Goal: Information Seeking & Learning: Check status

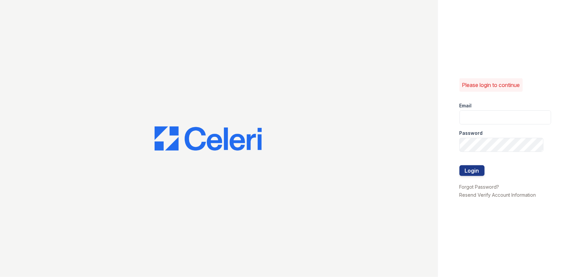
click at [510, 127] on div "Password" at bounding box center [506, 131] width 92 height 13
click at [509, 123] on input "email" at bounding box center [506, 118] width 92 height 14
click at [0, 277] on com-1password-button at bounding box center [0, 277] width 0 height 0
type input "jun@getceleri.com"
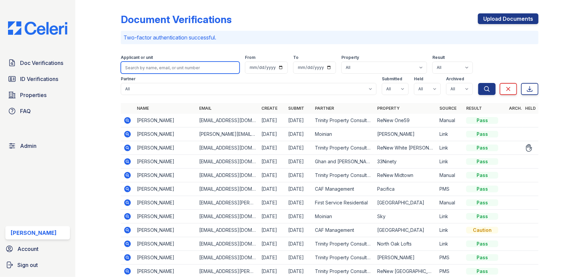
click at [151, 62] on input "search" at bounding box center [180, 68] width 119 height 12
paste input "[PERSON_NAME]"
type input "[PERSON_NAME]"
click at [479, 83] on button "Search" at bounding box center [487, 89] width 17 height 12
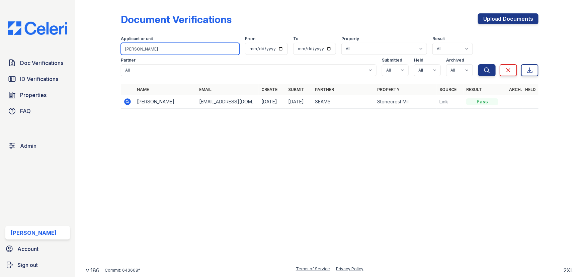
click at [154, 48] on input "[PERSON_NAME]" at bounding box center [180, 49] width 119 height 12
click at [184, 47] on input "[PERSON_NAME]" at bounding box center [180, 49] width 119 height 12
paste input "[EMAIL_ADDRESS][DOMAIN_NAME]"
click at [479, 64] on button "Search" at bounding box center [487, 70] width 17 height 12
click at [214, 45] on input "[EMAIL_ADDRESS][DOMAIN_NAME]" at bounding box center [180, 49] width 119 height 12
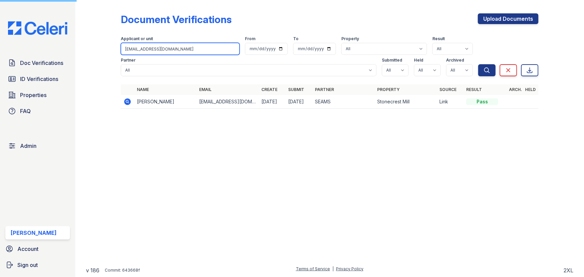
click at [214, 45] on input "[EMAIL_ADDRESS][DOMAIN_NAME]" at bounding box center [180, 49] width 119 height 12
type input "[EMAIL_ADDRESS][DOMAIN_NAME]"
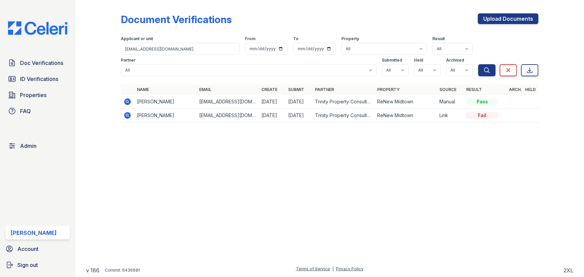
click at [126, 116] on icon at bounding box center [128, 116] width 8 height 8
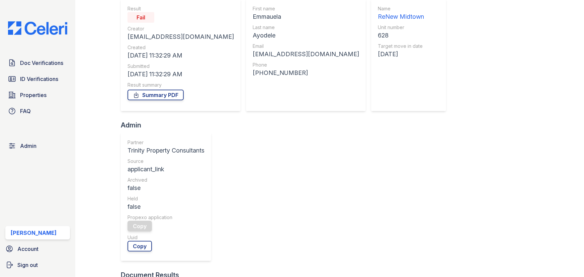
scroll to position [122, 0]
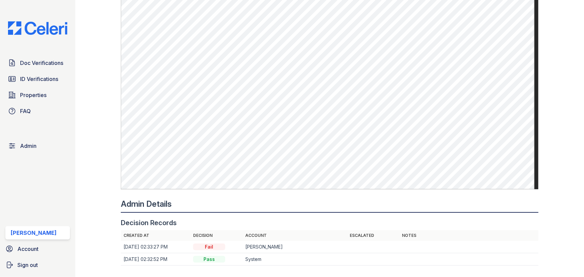
scroll to position [457, 0]
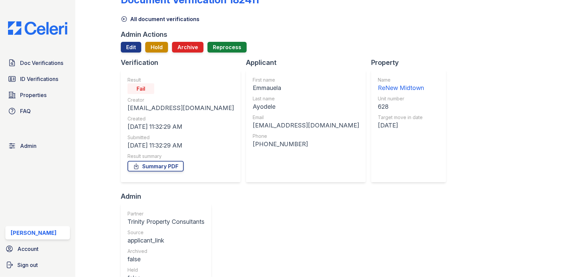
scroll to position [30, 0]
